Goal: Task Accomplishment & Management: Manage account settings

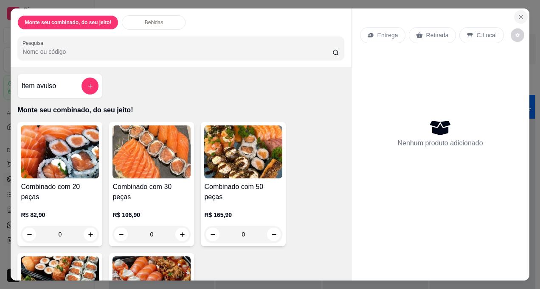
click at [519, 15] on icon "Close" at bounding box center [520, 16] width 3 height 3
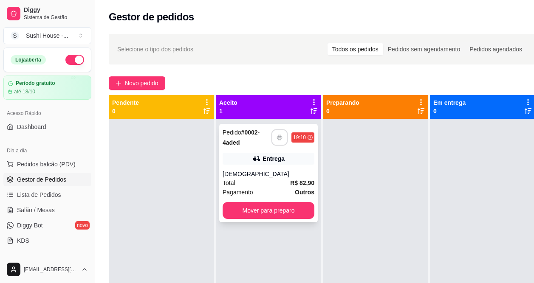
click at [282, 133] on button "button" at bounding box center [279, 137] width 17 height 17
click at [279, 140] on rect "button" at bounding box center [279, 139] width 3 height 2
click at [54, 167] on span "Pedidos balcão (PDV)" at bounding box center [46, 164] width 59 height 8
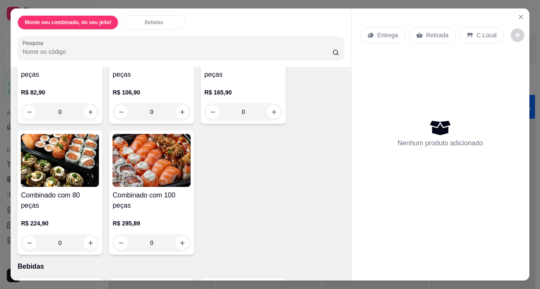
scroll to position [127, 0]
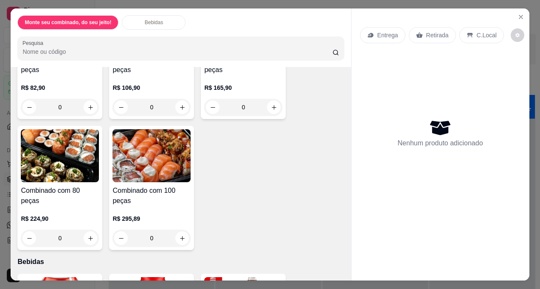
click at [87, 230] on div "0" at bounding box center [60, 238] width 78 height 17
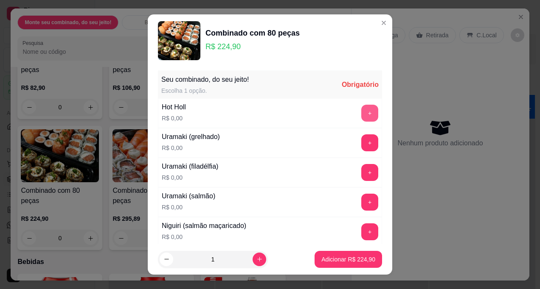
click at [361, 115] on button "+" at bounding box center [369, 113] width 17 height 17
click at [362, 115] on button "+" at bounding box center [370, 113] width 17 height 17
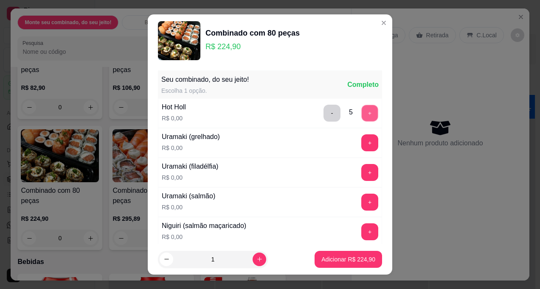
click at [362, 115] on button "+" at bounding box center [370, 113] width 17 height 17
click at [361, 115] on button "+" at bounding box center [369, 113] width 17 height 17
click at [362, 115] on button "+" at bounding box center [370, 113] width 17 height 17
click at [361, 115] on button "+" at bounding box center [369, 113] width 17 height 17
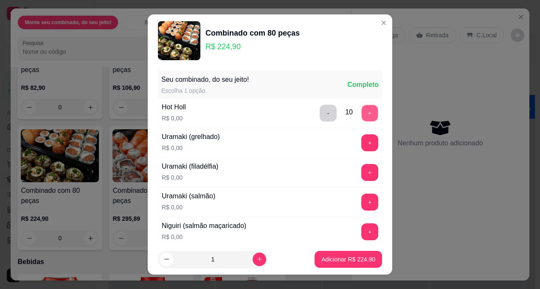
click at [362, 115] on button "+" at bounding box center [370, 113] width 17 height 17
click at [361, 115] on button "+" at bounding box center [369, 113] width 17 height 17
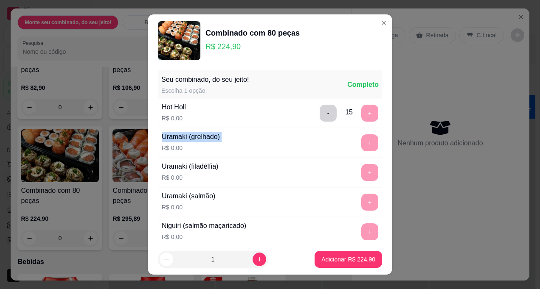
click at [351, 115] on div "Seu combinado, do seu jeito! Escolha 1 opção. Completo Hot Holl R$ 0,00 - 15 + …" at bounding box center [270, 203] width 224 height 265
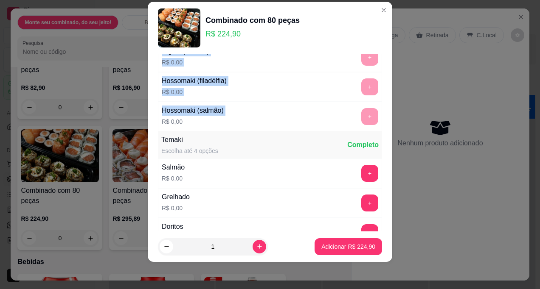
click at [351, 115] on div "Seu combinado, do seu jeito! Escolha 1 opção. Completo Hot Holl R$ 0,00 - 15 + …" at bounding box center [270, 247] width 224 height 763
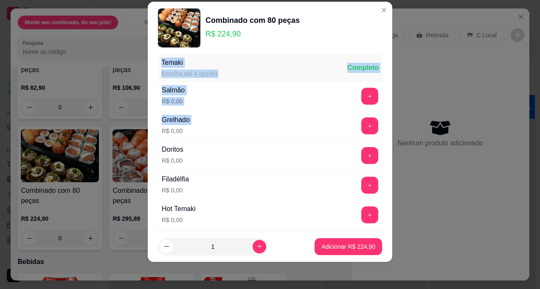
drag, startPoint x: 351, startPoint y: 115, endPoint x: 311, endPoint y: 104, distance: 41.8
click at [311, 104] on div "Salmão R$ 0,00 +" at bounding box center [270, 97] width 224 height 30
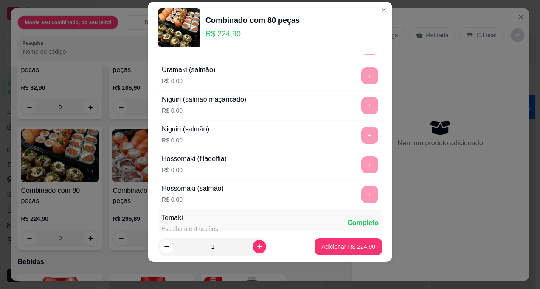
scroll to position [0, 0]
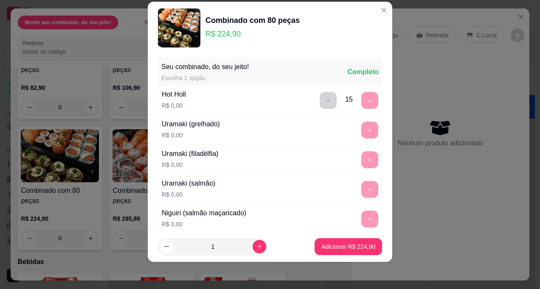
click at [352, 106] on div "- 15 +" at bounding box center [348, 100] width 65 height 17
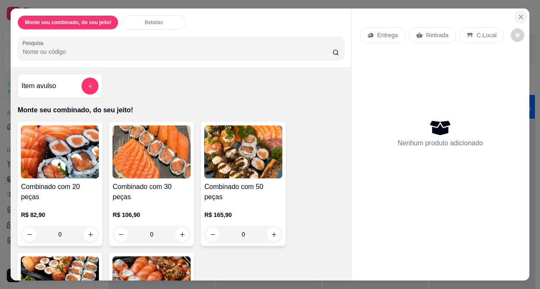
click at [517, 14] on icon "Close" at bounding box center [520, 17] width 7 height 7
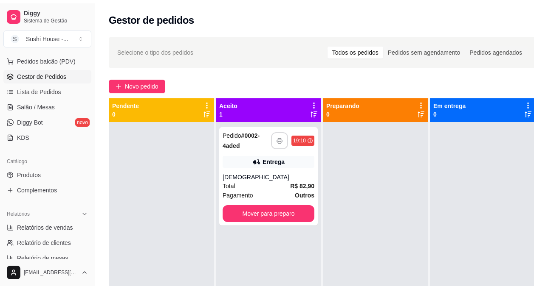
scroll to position [107, 0]
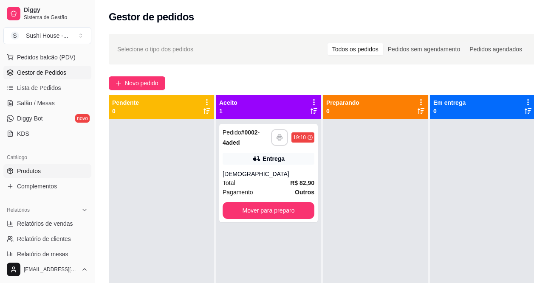
click at [47, 174] on link "Produtos" at bounding box center [47, 171] width 88 height 14
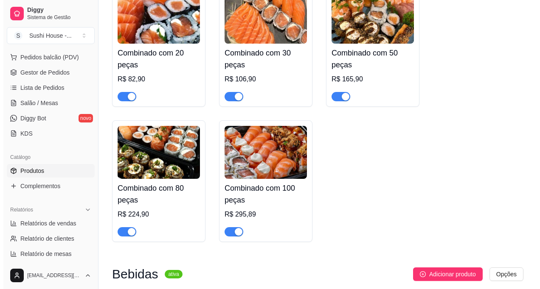
scroll to position [133, 0]
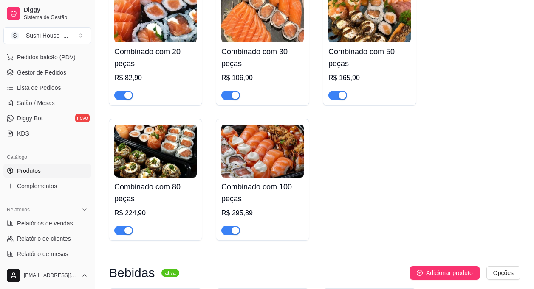
click at [143, 54] on h4 "Combinado com 20 peças" at bounding box center [155, 58] width 82 height 24
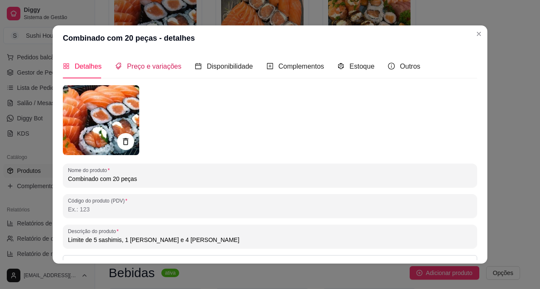
click at [148, 64] on span "Preço e variações" at bounding box center [154, 66] width 54 height 7
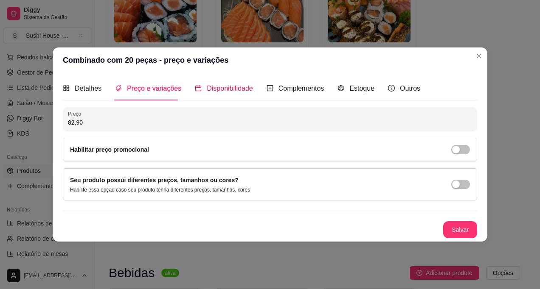
click at [231, 88] on span "Disponibilidade" at bounding box center [230, 88] width 46 height 7
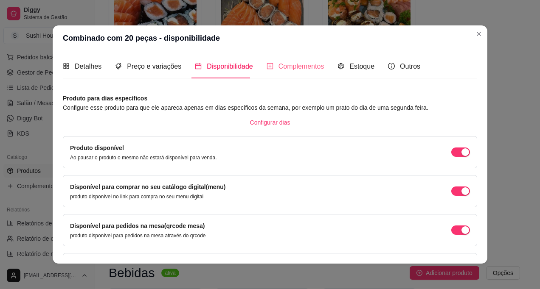
click at [271, 60] on div "Complementos" at bounding box center [296, 66] width 58 height 24
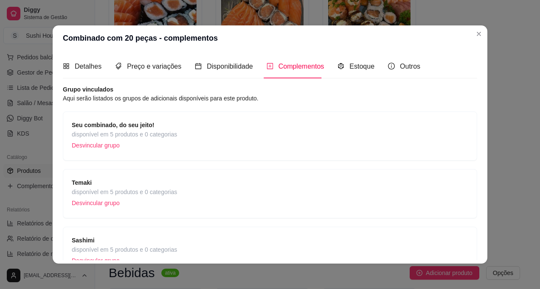
click at [110, 134] on span "disponível em 5 produtos e 0 categorias" at bounding box center [124, 134] width 105 height 9
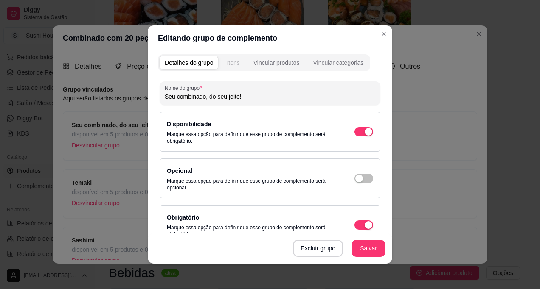
click at [227, 61] on div "Itens" at bounding box center [233, 63] width 13 height 8
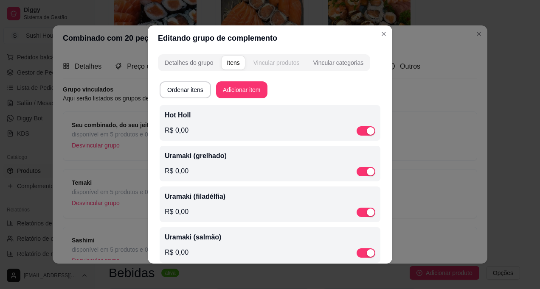
click at [268, 64] on div "Vincular produtos" at bounding box center [276, 63] width 46 height 8
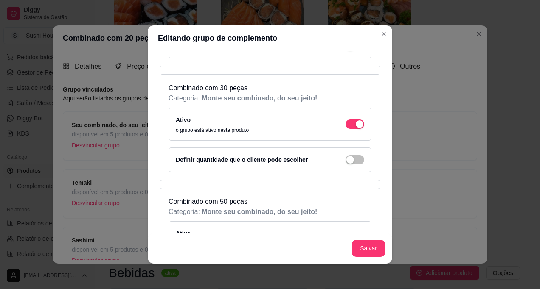
scroll to position [0, 0]
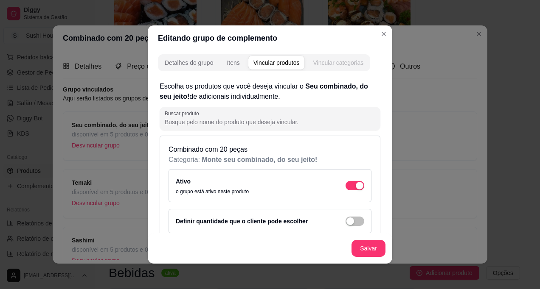
click at [341, 59] on div "Vincular categorias" at bounding box center [338, 63] width 51 height 8
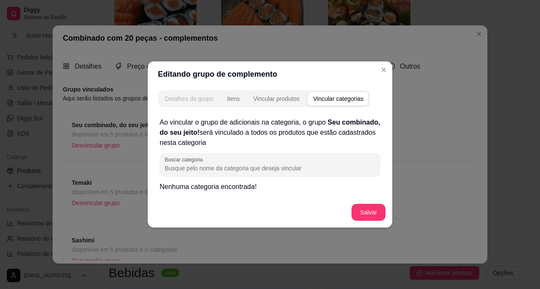
click at [200, 101] on div "Detalhes do grupo" at bounding box center [189, 99] width 48 height 8
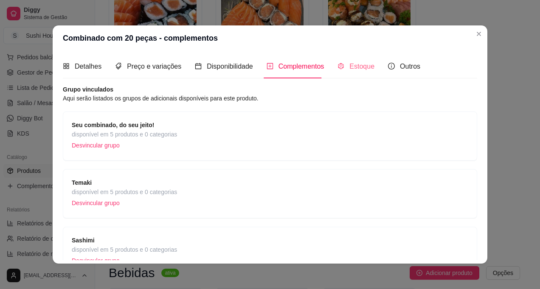
click at [361, 72] on div "Estoque" at bounding box center [355, 66] width 37 height 24
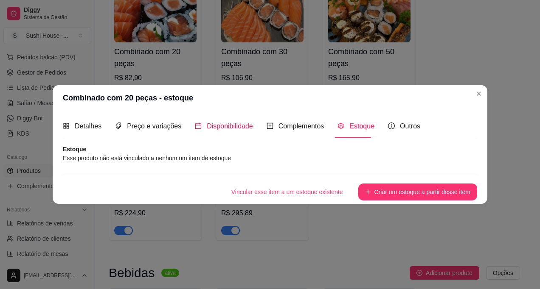
click at [216, 126] on span "Disponibilidade" at bounding box center [230, 126] width 46 height 7
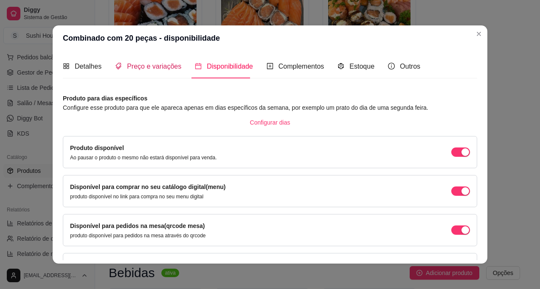
click at [162, 64] on span "Preço e variações" at bounding box center [154, 66] width 54 height 7
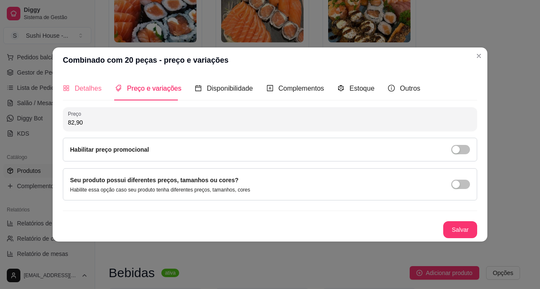
click at [99, 98] on div "Detalhes" at bounding box center [82, 88] width 39 height 24
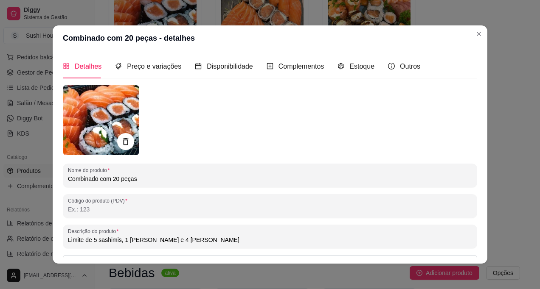
click at [98, 98] on img at bounding box center [101, 120] width 76 height 70
click at [157, 66] on span "Preço e variações" at bounding box center [154, 66] width 54 height 7
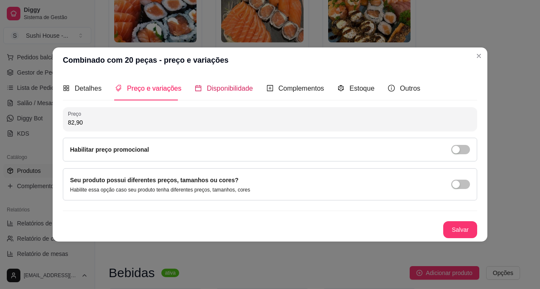
click at [211, 89] on span "Disponibilidade" at bounding box center [230, 88] width 46 height 7
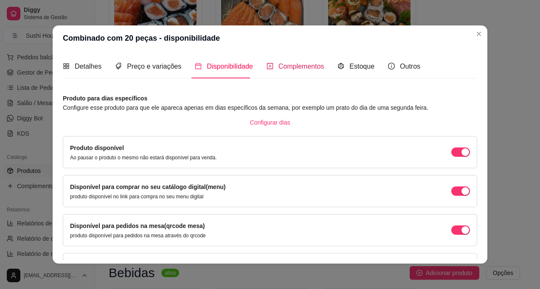
click at [278, 64] on span "Complementos" at bounding box center [301, 66] width 46 height 7
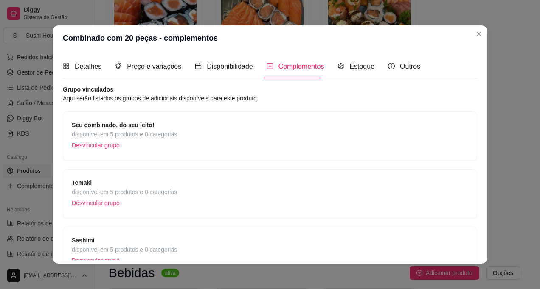
click at [167, 126] on span "Seu combinado, do seu jeito!" at bounding box center [124, 125] width 105 height 9
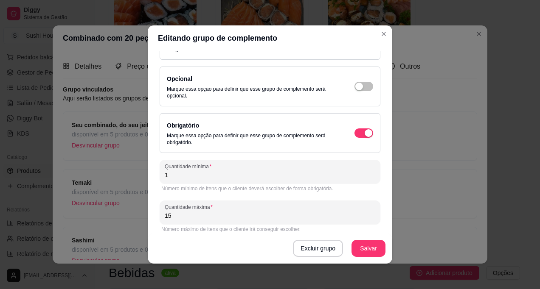
scroll to position [98, 0]
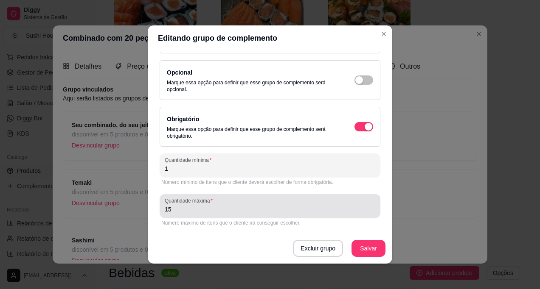
click at [182, 211] on input "15" at bounding box center [270, 209] width 211 height 8
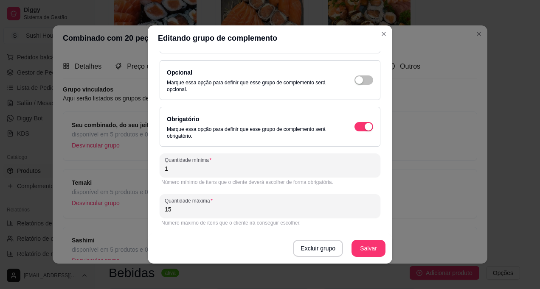
type input "1"
type input "100"
click at [363, 249] on button "Salvar" at bounding box center [368, 248] width 34 height 17
click at [366, 248] on button "Salvar" at bounding box center [368, 248] width 34 height 17
click at [413, 140] on div "Editando grupo de complemento Detalhes do grupo Itens Vincular produtos Vincula…" at bounding box center [270, 144] width 540 height 289
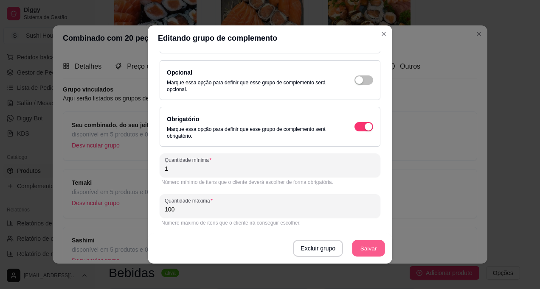
click at [363, 242] on button "Salvar" at bounding box center [368, 249] width 33 height 17
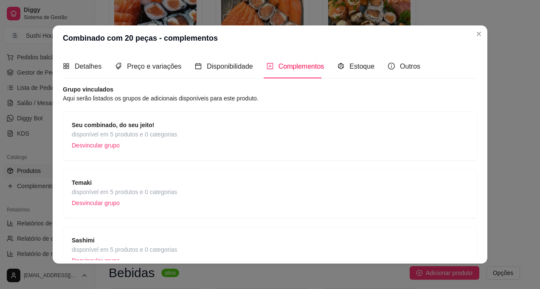
click at [138, 136] on span "disponível em 5 produtos e 0 categorias" at bounding box center [124, 134] width 105 height 9
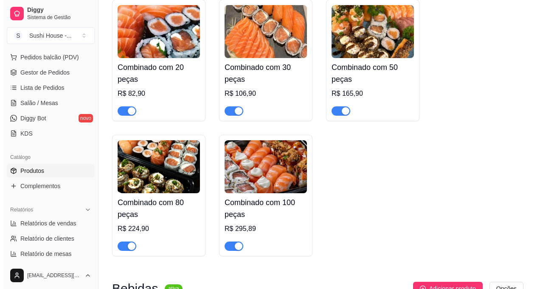
scroll to position [121, 0]
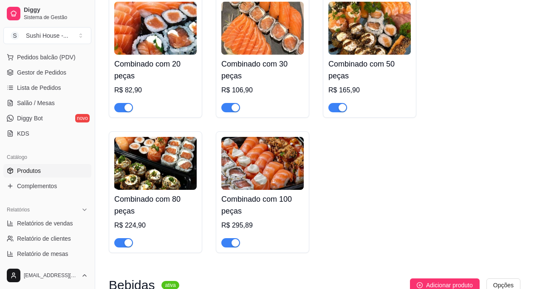
click at [137, 152] on img at bounding box center [155, 163] width 82 height 53
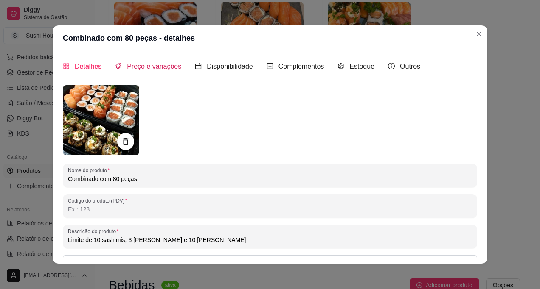
click at [164, 65] on span "Preço e variações" at bounding box center [154, 66] width 54 height 7
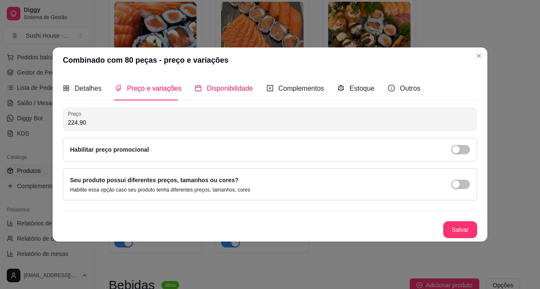
click at [211, 85] on span "Disponibilidade" at bounding box center [230, 88] width 46 height 7
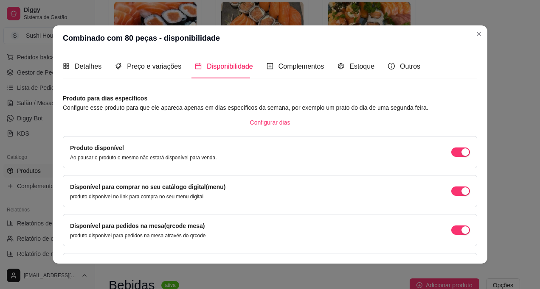
click at [257, 65] on div "Detalhes Preço e variações Disponibilidade Complementos Estoque Outros" at bounding box center [241, 66] width 357 height 24
click at [275, 61] on div "Complementos" at bounding box center [296, 66] width 58 height 11
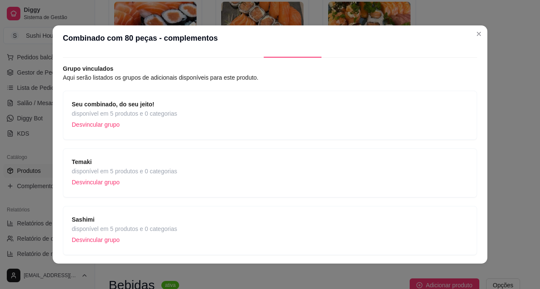
scroll to position [0, 0]
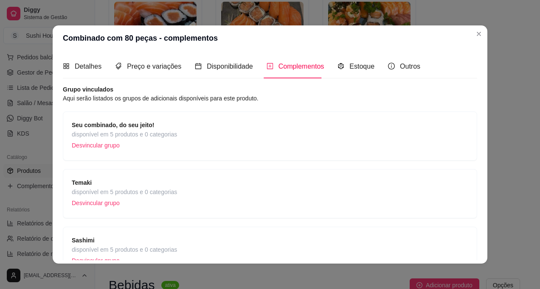
click at [132, 194] on span "disponível em 5 produtos e 0 categorias" at bounding box center [124, 192] width 105 height 9
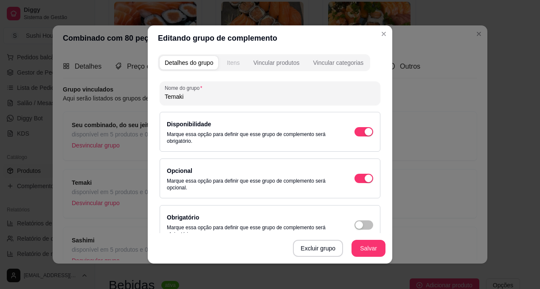
click at [230, 60] on div "Itens" at bounding box center [233, 63] width 13 height 8
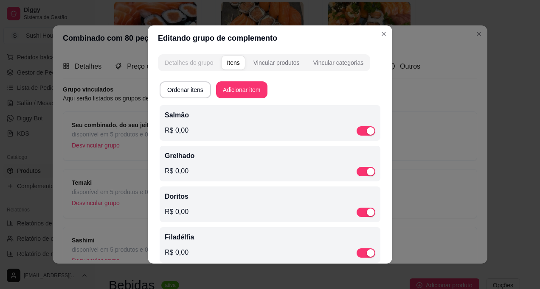
click at [198, 67] on button "Detalhes do grupo" at bounding box center [189, 63] width 59 height 14
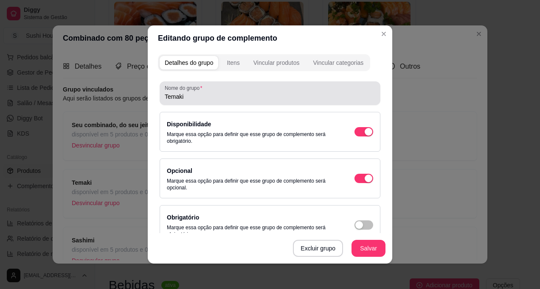
drag, startPoint x: 185, startPoint y: 103, endPoint x: 161, endPoint y: 98, distance: 24.8
click at [161, 98] on div "Nome do grupo Temaki" at bounding box center [270, 94] width 221 height 24
drag, startPoint x: 161, startPoint y: 93, endPoint x: 191, endPoint y: 96, distance: 30.0
click at [191, 96] on div "Nome do grupo Temaki" at bounding box center [270, 94] width 221 height 24
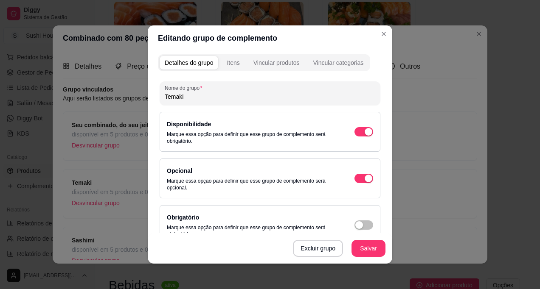
click at [169, 100] on input "Temaki" at bounding box center [270, 97] width 211 height 8
click at [230, 59] on div "Itens" at bounding box center [233, 63] width 13 height 8
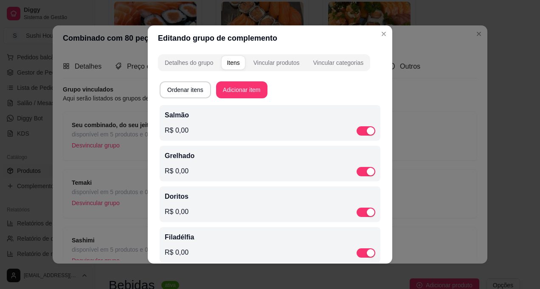
click at [173, 115] on p "Salmão" at bounding box center [270, 115] width 211 height 10
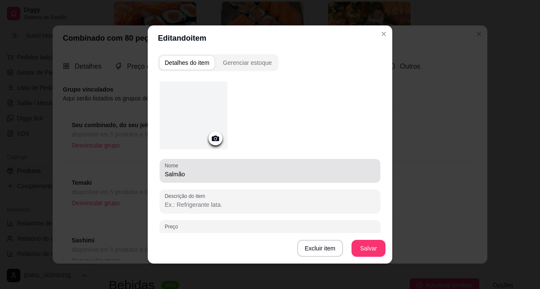
click at [161, 174] on div "Nome Salmão" at bounding box center [270, 171] width 221 height 24
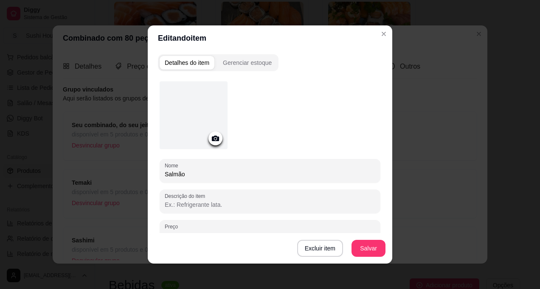
click at [165, 173] on input "Salmão" at bounding box center [270, 174] width 211 height 8
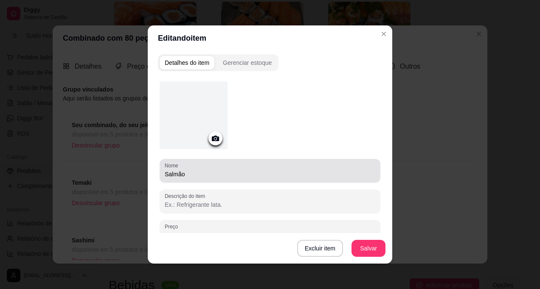
click at [160, 172] on div "Nome Salmão" at bounding box center [270, 171] width 221 height 24
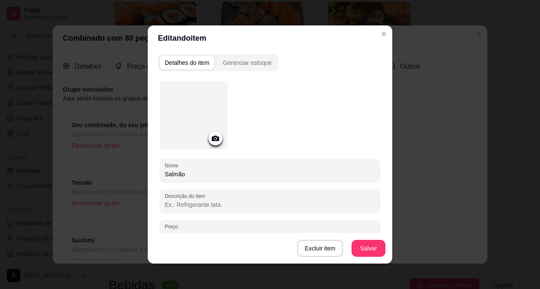
click at [160, 172] on div "Nome Salmão" at bounding box center [270, 171] width 221 height 24
paste input "Temaki"
type input "Temaki - Salmão"
click at [354, 250] on button "Salvar" at bounding box center [368, 249] width 33 height 17
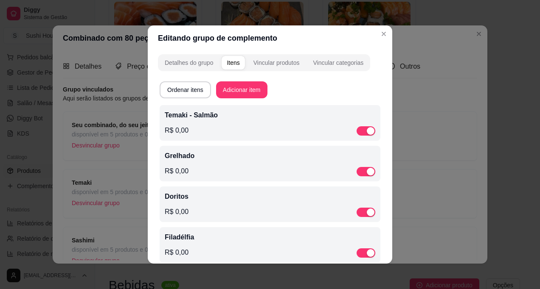
click at [176, 155] on p "Grelhado" at bounding box center [270, 156] width 211 height 10
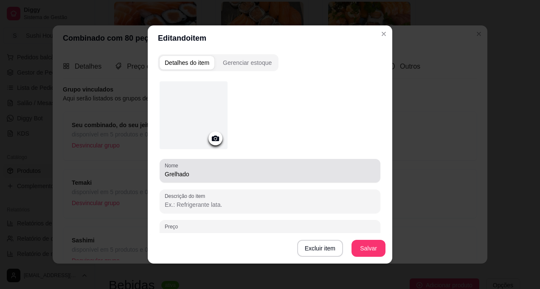
click at [196, 174] on input "Grelhado" at bounding box center [270, 174] width 211 height 8
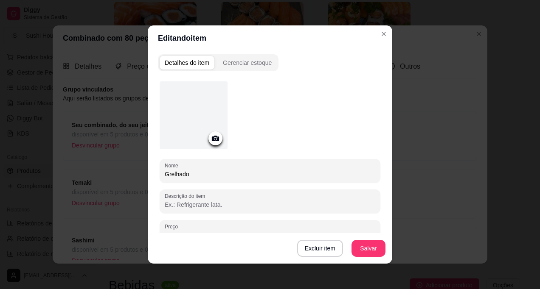
drag, startPoint x: 219, startPoint y: 174, endPoint x: 184, endPoint y: 182, distance: 35.6
click at [184, 182] on div "Nome Grelhado" at bounding box center [270, 171] width 221 height 24
drag, startPoint x: 191, startPoint y: 172, endPoint x: 157, endPoint y: 179, distance: 33.7
click at [160, 179] on div "Nome Grelhado" at bounding box center [270, 171] width 221 height 24
click at [179, 173] on input "Grelhado" at bounding box center [270, 174] width 211 height 8
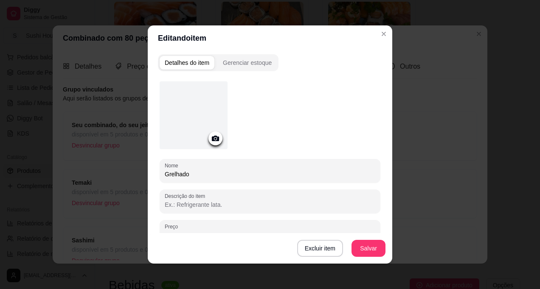
click at [165, 173] on input "Grelhado" at bounding box center [270, 174] width 211 height 8
type input "Temaki - Grelhado"
click at [371, 248] on button "Salvar" at bounding box center [368, 249] width 33 height 17
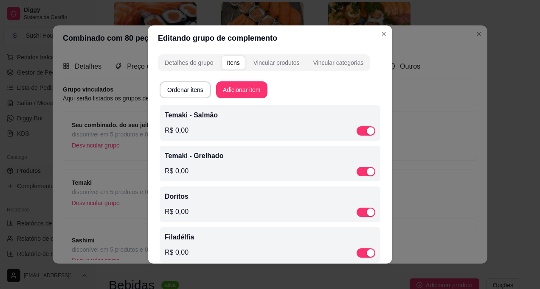
click at [175, 198] on p "Doritos" at bounding box center [270, 197] width 211 height 10
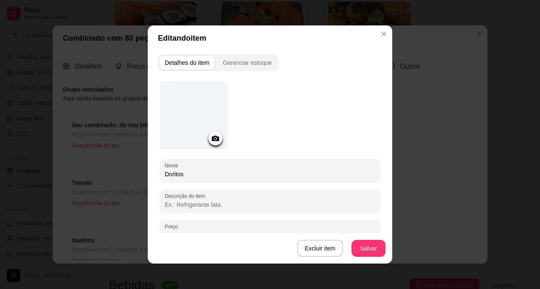
click at [165, 175] on input "Doritos" at bounding box center [270, 174] width 211 height 8
paste input "Temaki"
click at [188, 171] on input "Temaki - Doritos" at bounding box center [270, 174] width 211 height 8
type input "Temaki - Doritos"
click at [367, 243] on button "Salvar" at bounding box center [368, 248] width 34 height 17
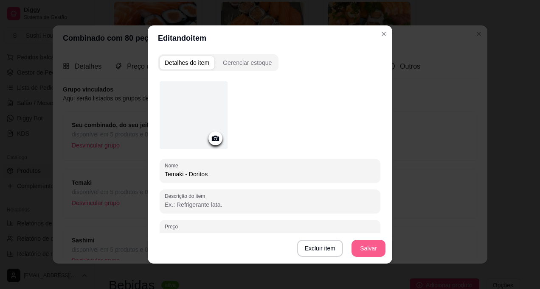
click at [360, 252] on button "Salvar" at bounding box center [368, 248] width 34 height 17
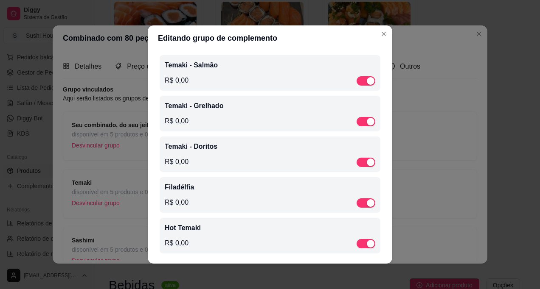
scroll to position [56, 0]
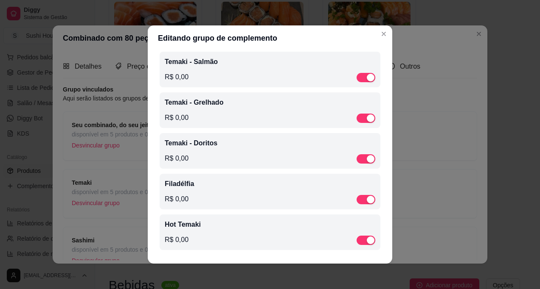
click at [171, 180] on p "Filadélfia" at bounding box center [270, 184] width 211 height 10
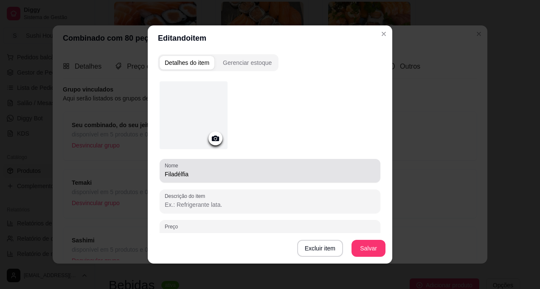
click at [165, 174] on input "Filadélfia" at bounding box center [270, 174] width 211 height 8
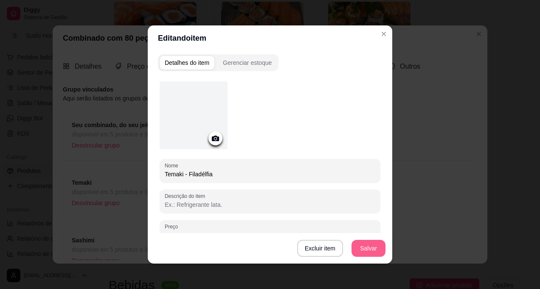
type input "Temaki - Filadélfia"
click at [354, 250] on button "Salvar" at bounding box center [368, 249] width 33 height 17
click at [366, 257] on button "Salvar" at bounding box center [368, 249] width 33 height 17
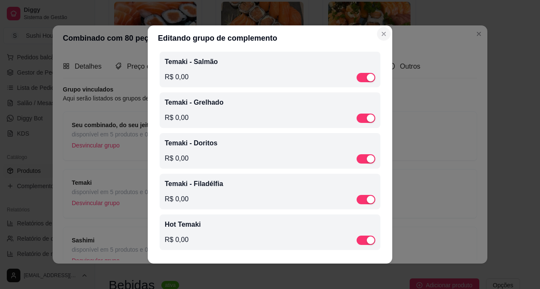
click at [381, 29] on section "Editando grupo de complemento Detalhes do grupo Itens Vincular produtos Vincula…" at bounding box center [270, 144] width 245 height 239
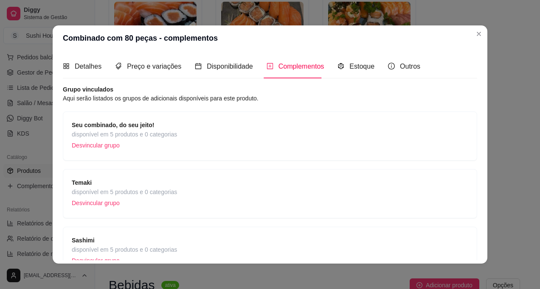
click at [138, 190] on span "disponível em 5 produtos e 0 categorias" at bounding box center [124, 192] width 105 height 9
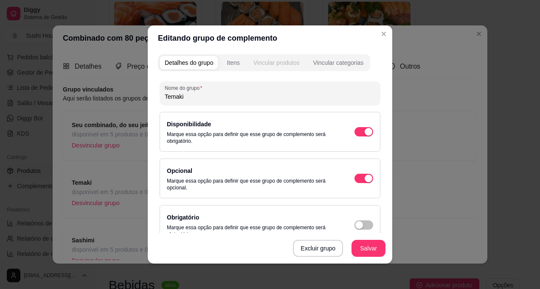
click at [283, 58] on button "Vincular produtos" at bounding box center [276, 63] width 56 height 14
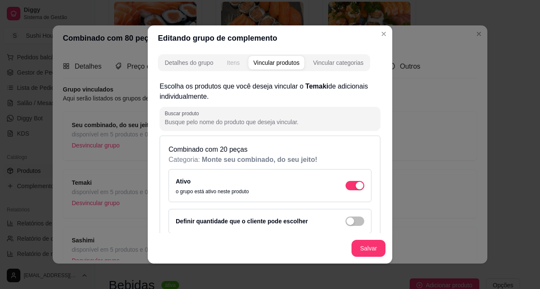
click at [239, 59] on button "Itens" at bounding box center [233, 63] width 23 height 14
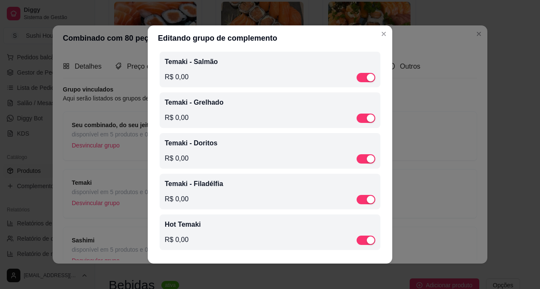
click at [189, 222] on p "Hot Temaki" at bounding box center [270, 225] width 211 height 10
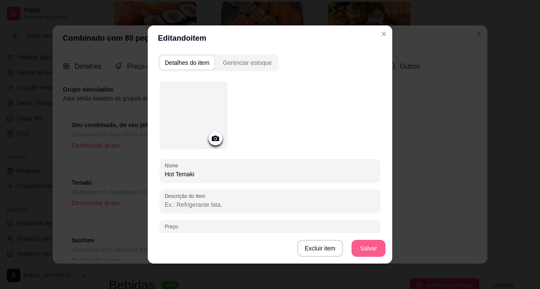
click at [367, 251] on button "Salvar" at bounding box center [368, 248] width 34 height 17
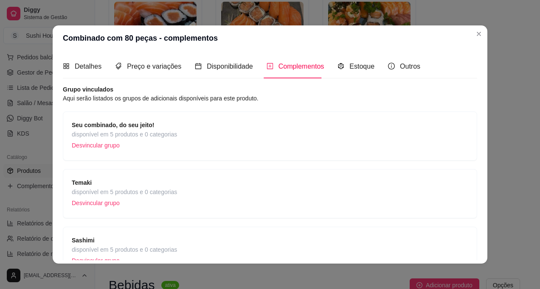
click at [163, 243] on span "Sashimi" at bounding box center [124, 240] width 105 height 9
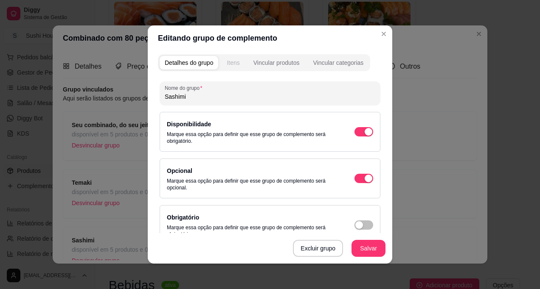
click at [233, 62] on div "Itens" at bounding box center [233, 63] width 13 height 8
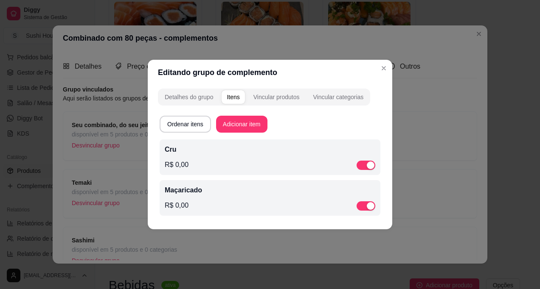
click at [166, 154] on p "Cru" at bounding box center [270, 150] width 211 height 10
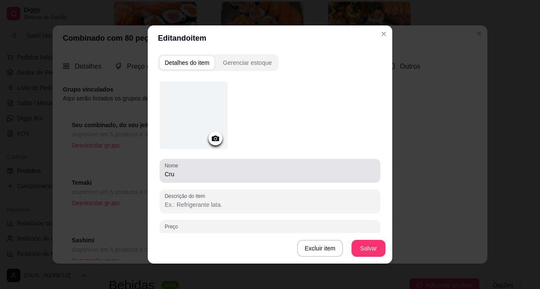
click at [165, 173] on input "Cru" at bounding box center [270, 174] width 211 height 8
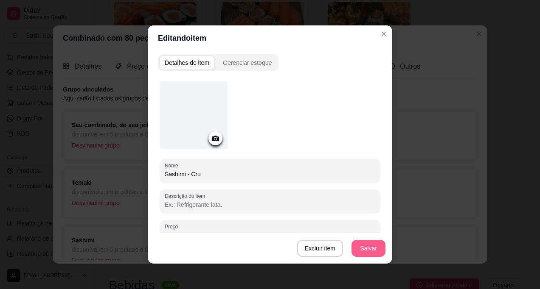
type input "Sashimi - Cru"
click at [370, 256] on button "Salvar" at bounding box center [368, 248] width 34 height 17
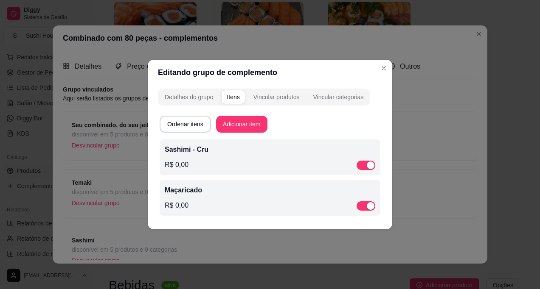
click at [176, 190] on p "Maçaricado" at bounding box center [270, 190] width 211 height 10
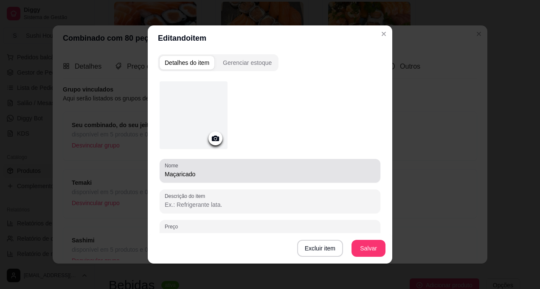
click at [161, 176] on div "Nome Maçaricado" at bounding box center [270, 171] width 221 height 24
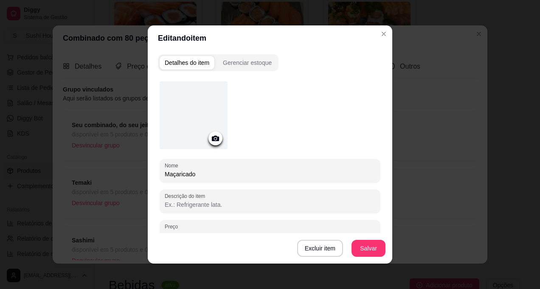
click at [160, 177] on div "Nome Maçaricado" at bounding box center [270, 171] width 221 height 24
click at [165, 175] on input "Maçaricado" at bounding box center [270, 174] width 211 height 8
type input "Sashimi - Maçaricado"
click at [360, 249] on button "Salvar" at bounding box center [368, 248] width 34 height 17
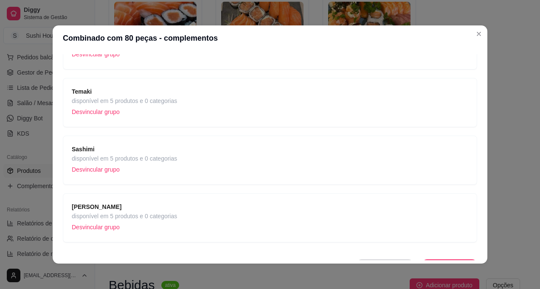
scroll to position [107, 0]
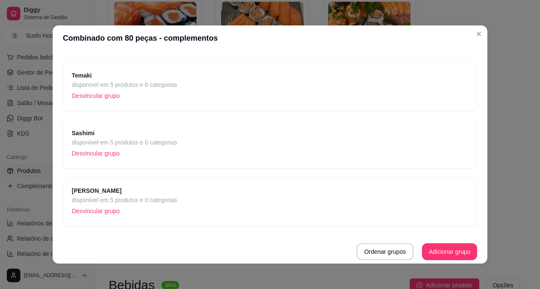
click at [165, 194] on span "[PERSON_NAME]" at bounding box center [124, 190] width 105 height 9
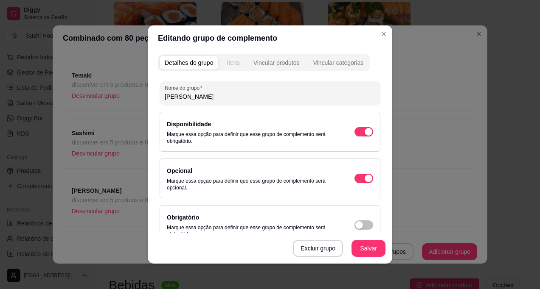
click at [237, 57] on button "Itens" at bounding box center [233, 63] width 23 height 14
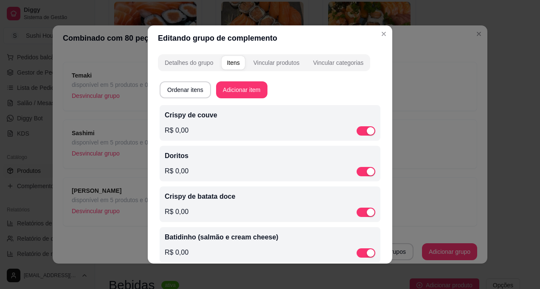
click at [165, 115] on p "Crispy de couve" at bounding box center [270, 115] width 211 height 10
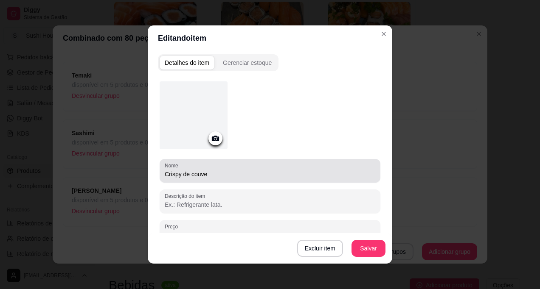
click at [165, 174] on input "Crispy de couve" at bounding box center [270, 174] width 211 height 8
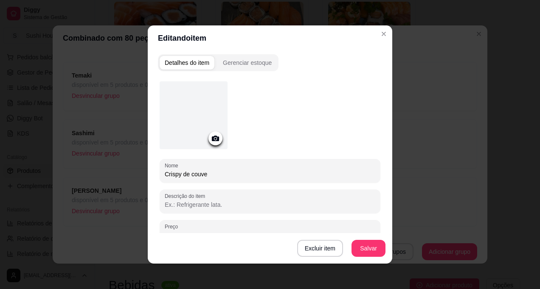
click at [165, 172] on input "Crispy de couve" at bounding box center [270, 174] width 211 height 8
click at [165, 174] on input "Crispy de couve" at bounding box center [270, 174] width 211 height 8
type input "[PERSON_NAME] de couve"
click at [357, 249] on button "Salvar" at bounding box center [368, 248] width 34 height 17
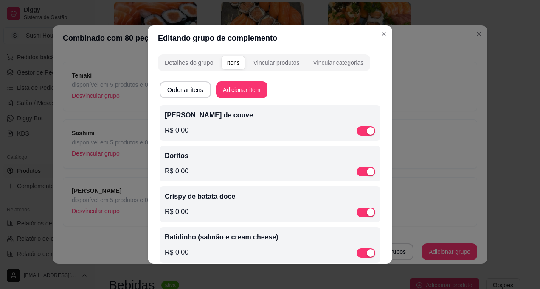
click at [174, 149] on div "Doritos R$ 0,00" at bounding box center [270, 164] width 221 height 36
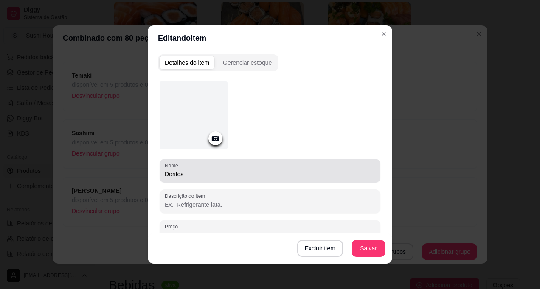
click at [165, 172] on input "Doritos" at bounding box center [270, 174] width 211 height 8
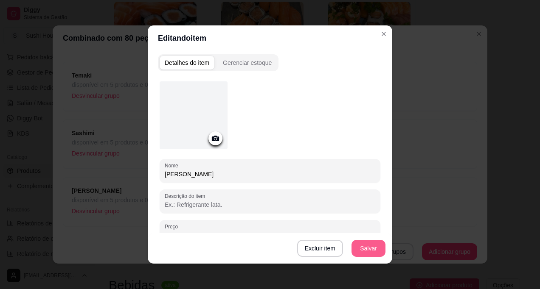
type input "[PERSON_NAME]"
click at [359, 240] on button "Salvar" at bounding box center [368, 248] width 34 height 17
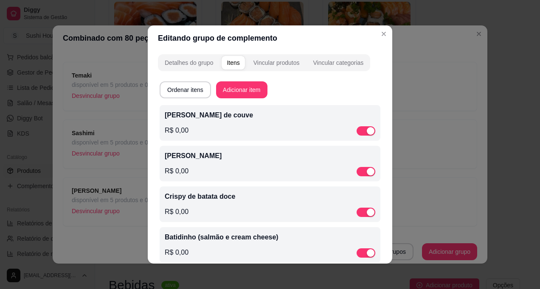
click at [223, 199] on p "Crispy de batata doce" at bounding box center [270, 197] width 211 height 10
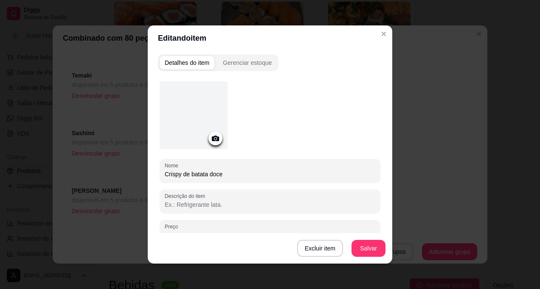
click at [165, 174] on input "Crispy de batata doce" at bounding box center [270, 174] width 211 height 8
type input "Joe - Crispy de batata doce"
click at [374, 246] on button "Salvar" at bounding box center [368, 248] width 34 height 17
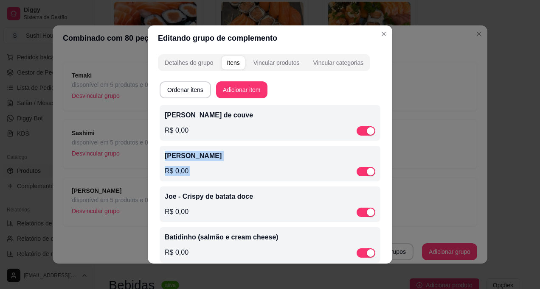
drag, startPoint x: 389, startPoint y: 131, endPoint x: 386, endPoint y: 162, distance: 31.1
click at [386, 162] on div "Detalhes do grupo Itens Vincular produtos Vincular categorias Ordenar itens Adi…" at bounding box center [270, 157] width 245 height 213
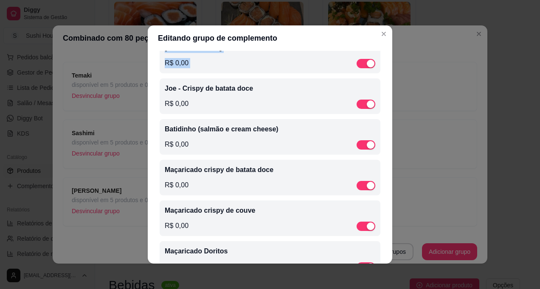
scroll to position [109, 0]
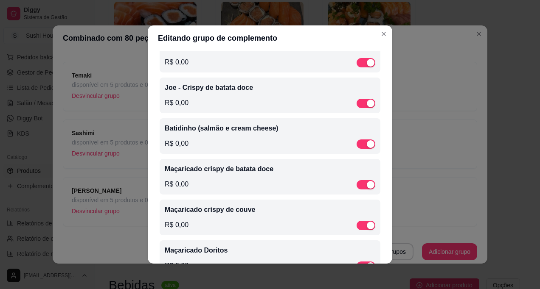
click at [273, 116] on div "[PERSON_NAME] - Crispy de couve R$ 0,00 [PERSON_NAME] R$ 0,00 Joe - Crispy de b…" at bounding box center [270, 138] width 221 height 285
click at [271, 124] on div "Batidinho (salmão e cream cheese) R$ 0,00" at bounding box center [270, 136] width 221 height 36
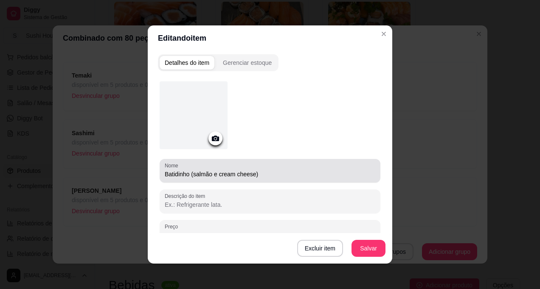
click at [160, 171] on div "Nome Batidinho (salmão e cream cheese)" at bounding box center [270, 171] width 221 height 24
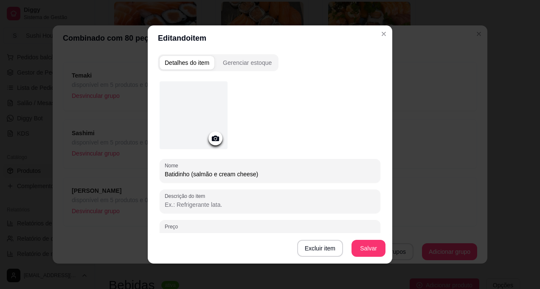
click at [165, 173] on input "Batidinho (salmão e cream cheese)" at bounding box center [270, 174] width 211 height 8
type input "Joe - Batidinho (salmão e cream cheese)"
click at [374, 254] on button "Salvar" at bounding box center [368, 248] width 34 height 17
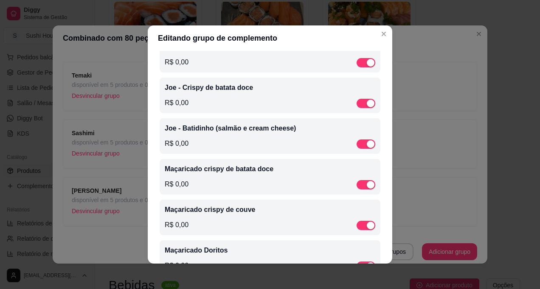
click at [183, 173] on p "Maçaricado crispy de batata doce" at bounding box center [270, 169] width 211 height 10
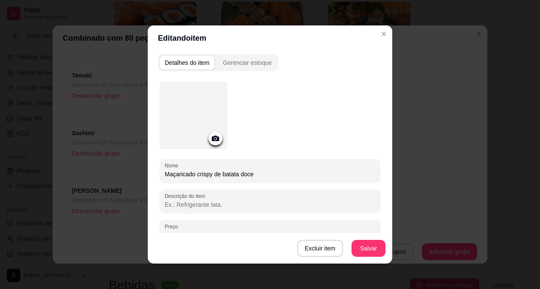
click at [165, 173] on input "Maçaricado crispy de batata doce" at bounding box center [270, 174] width 211 height 8
type input "[PERSON_NAME] crispy de batata doce"
click at [352, 247] on button "Salvar" at bounding box center [368, 248] width 34 height 17
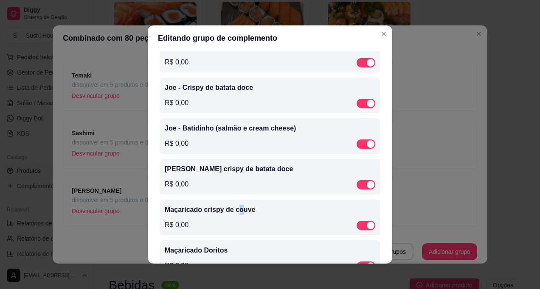
click at [233, 214] on p "Maçaricado crispy de couve" at bounding box center [270, 210] width 211 height 10
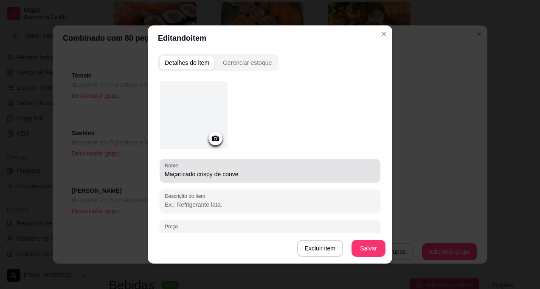
click at [165, 174] on input "Maçaricado crispy de couve" at bounding box center [270, 174] width 211 height 8
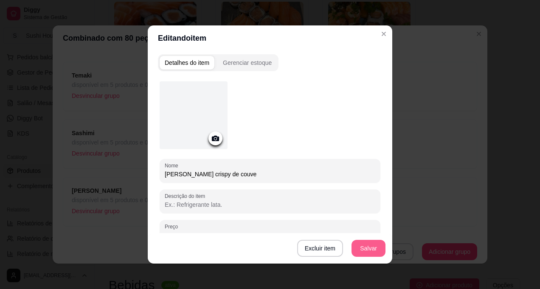
type input "[PERSON_NAME] crispy de couve"
click at [357, 244] on button "Salvar" at bounding box center [368, 248] width 34 height 17
click at [368, 250] on button "Salvar" at bounding box center [368, 248] width 34 height 17
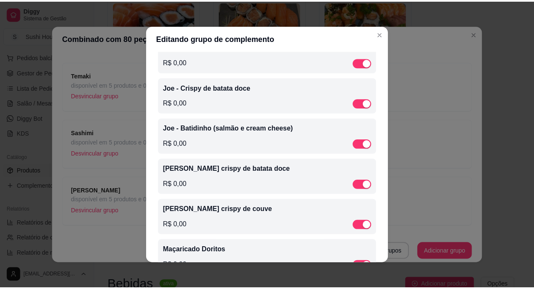
scroll to position [138, 0]
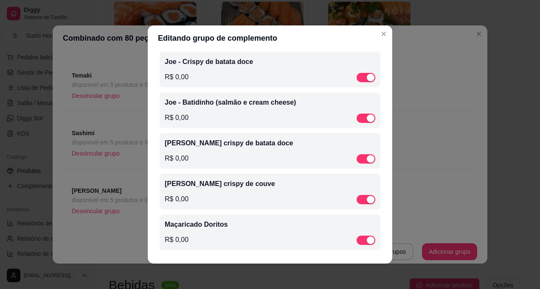
click at [208, 227] on p "Maçaricado Doritos" at bounding box center [270, 225] width 211 height 10
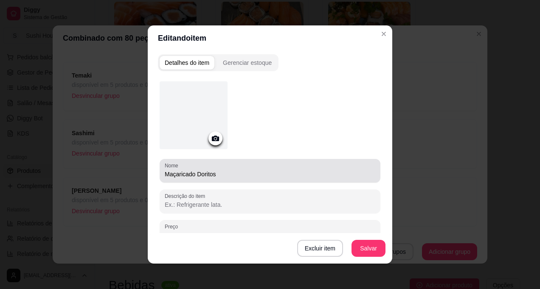
click at [165, 175] on input "Maçaricado Doritos" at bounding box center [270, 174] width 211 height 8
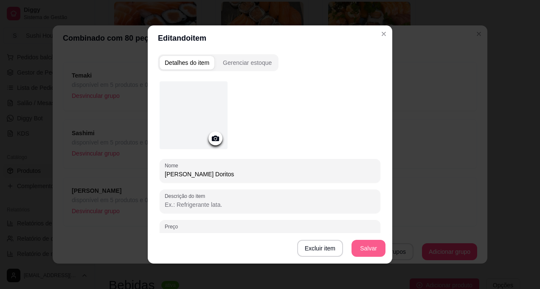
type input "[PERSON_NAME] Doritos"
click at [352, 244] on button "Salvar" at bounding box center [368, 248] width 34 height 17
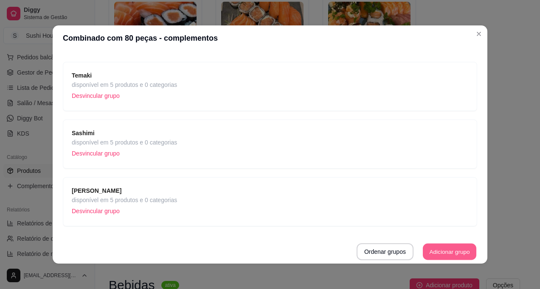
click at [424, 250] on button "Adicionar grupo" at bounding box center [449, 252] width 53 height 17
